Goal: Information Seeking & Learning: Learn about a topic

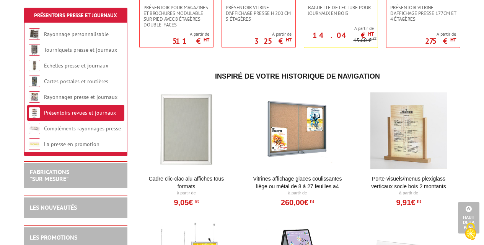
scroll to position [383, 0]
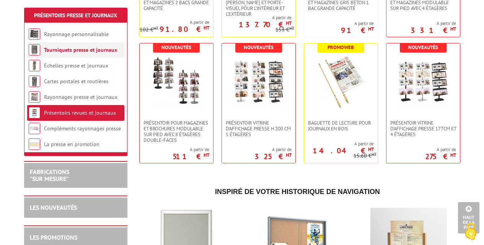
click at [62, 51] on link "Tourniquets presse et journaux" at bounding box center [80, 49] width 73 height 7
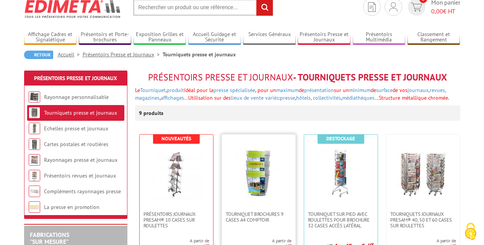
scroll to position [77, 0]
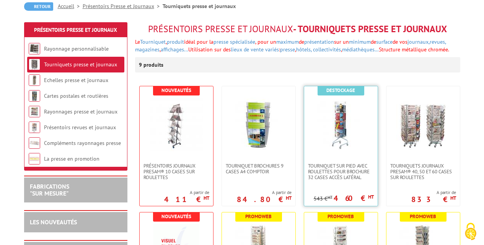
click at [343, 139] on img at bounding box center [341, 125] width 54 height 54
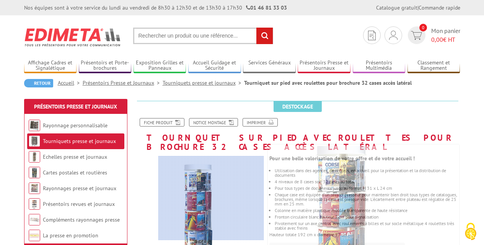
scroll to position [115, 0]
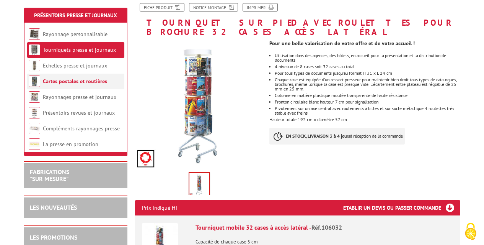
click at [75, 79] on link "Cartes postales et routières" at bounding box center [75, 81] width 64 height 7
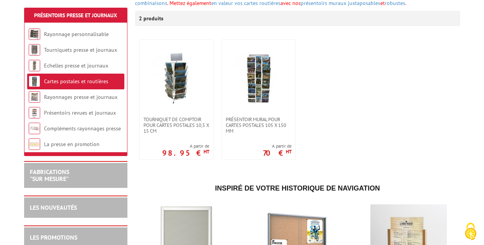
scroll to position [191, 0]
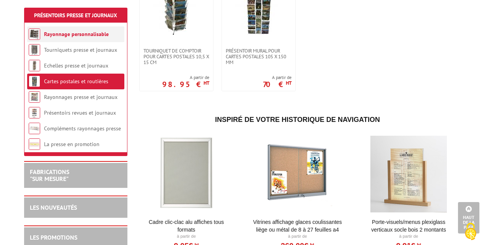
click at [70, 33] on link "Rayonnage personnalisable" at bounding box center [76, 34] width 65 height 7
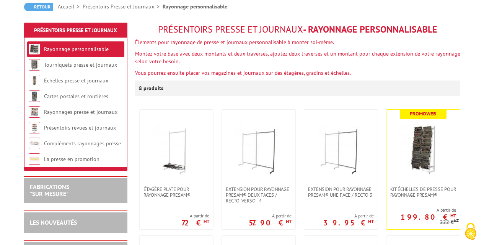
scroll to position [77, 0]
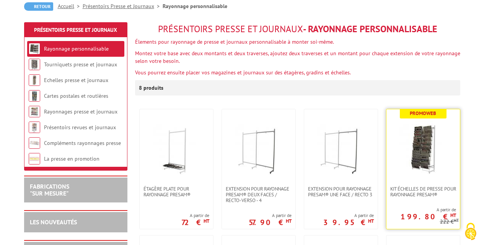
click at [425, 159] on img at bounding box center [424, 148] width 54 height 54
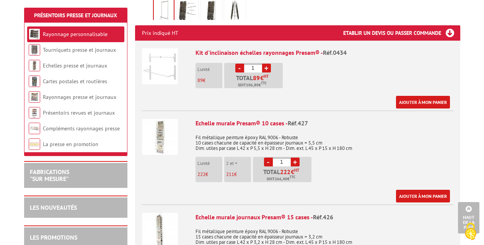
scroll to position [345, 0]
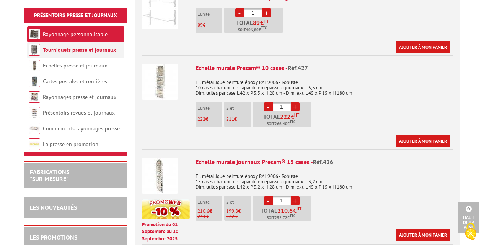
click at [87, 51] on link "Tourniquets presse et journaux" at bounding box center [79, 49] width 73 height 7
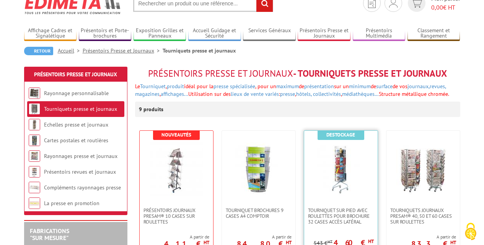
scroll to position [77, 0]
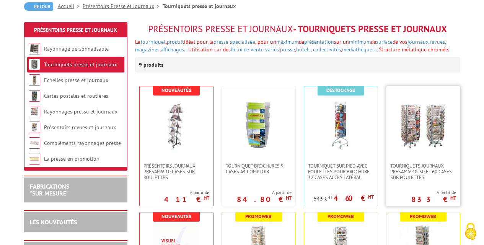
click at [424, 140] on img at bounding box center [424, 125] width 54 height 54
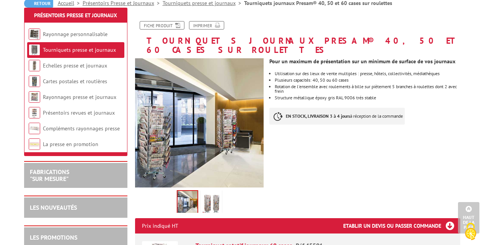
scroll to position [77, 0]
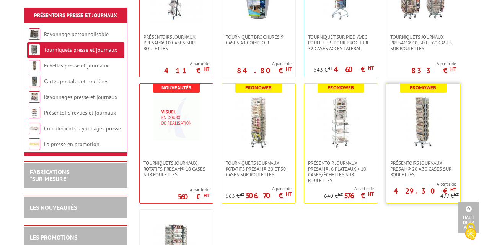
scroll to position [191, 0]
